Goal: Information Seeking & Learning: Learn about a topic

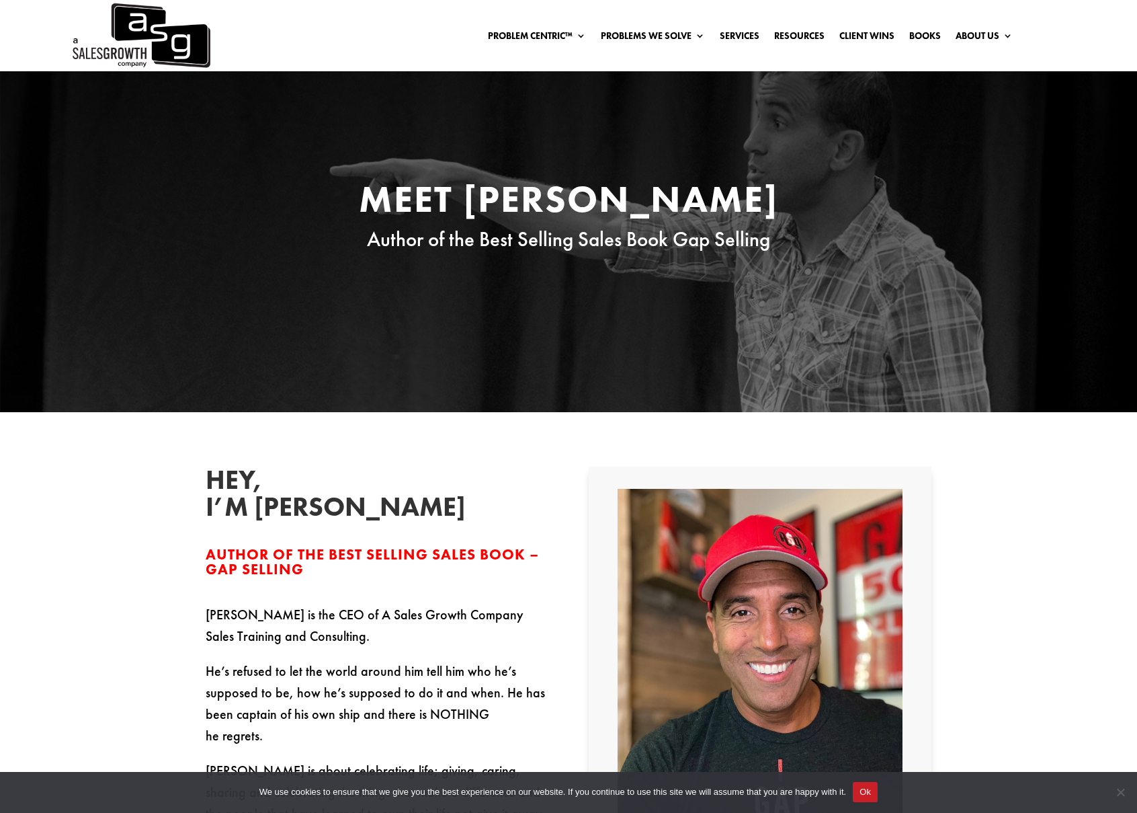
click at [179, 66] on img at bounding box center [141, 35] width 140 height 71
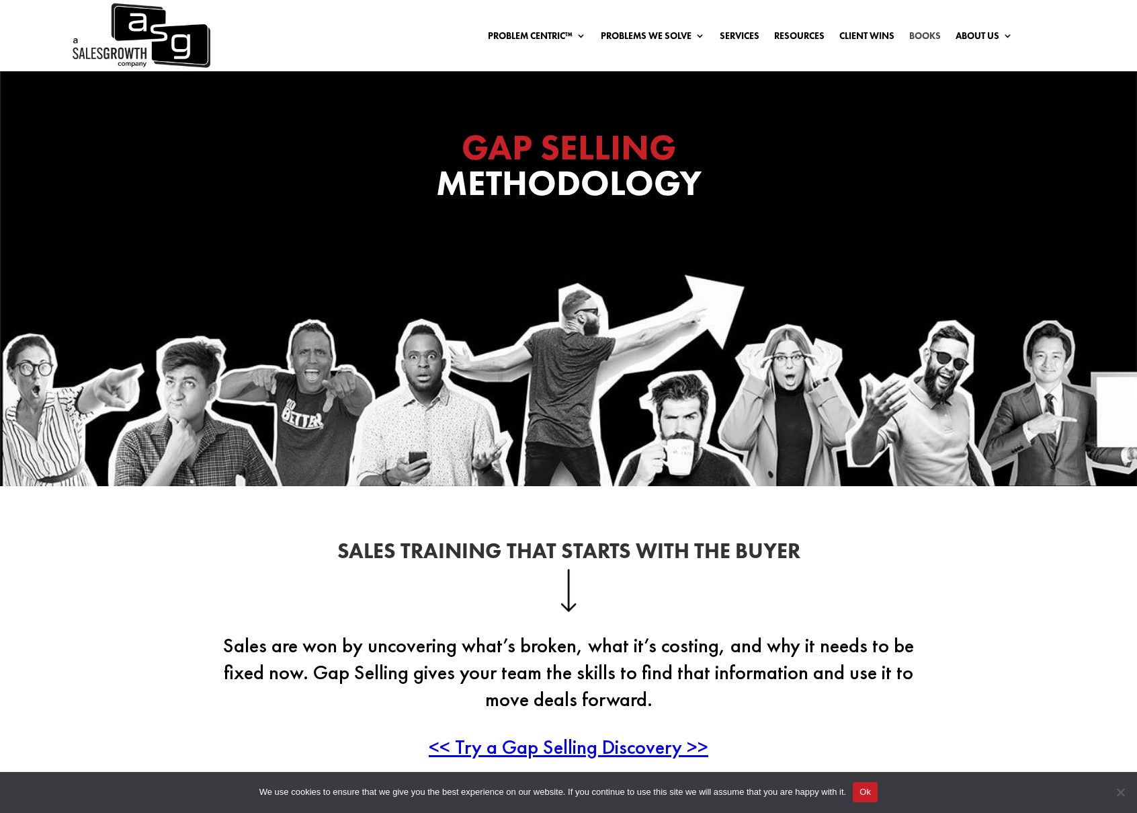
click at [930, 40] on link "Books" at bounding box center [926, 38] width 32 height 15
